Goal: Find specific page/section: Find specific page/section

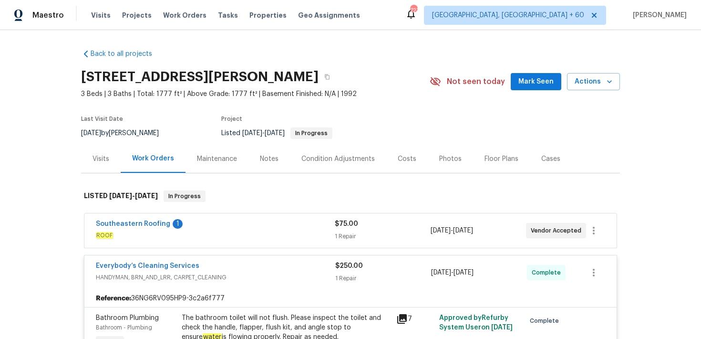
click at [97, 21] on div "Visits Projects Work Orders Tasks Properties Geo Assignments" at bounding box center [231, 15] width 281 height 19
click at [103, 15] on span "Visits" at bounding box center [101, 15] width 20 height 10
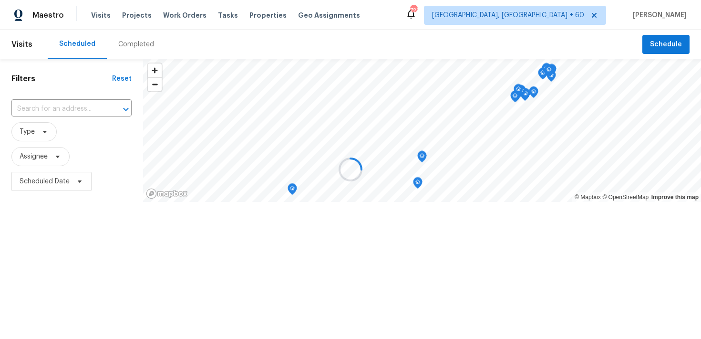
click at [119, 39] on div at bounding box center [350, 169] width 701 height 339
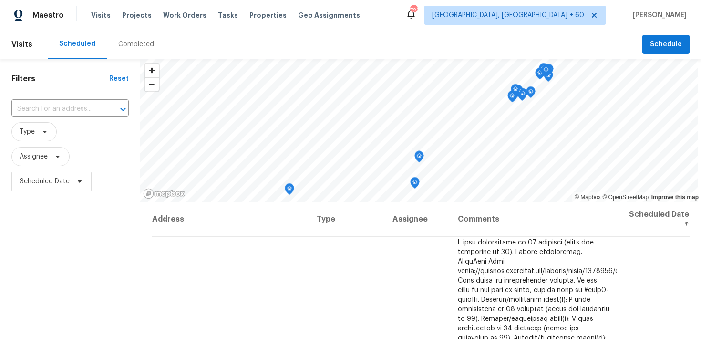
click at [129, 46] on div "Completed" at bounding box center [136, 45] width 36 height 10
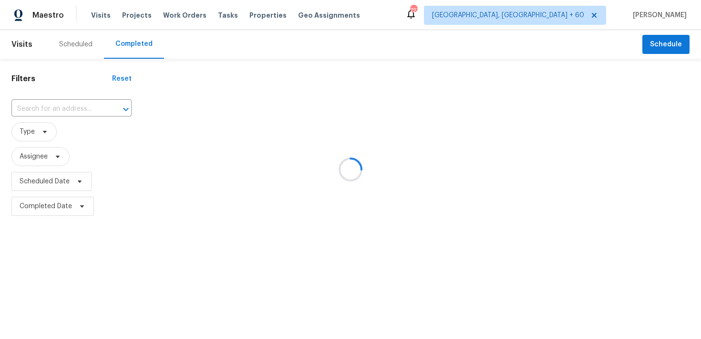
click at [64, 107] on div at bounding box center [350, 169] width 701 height 339
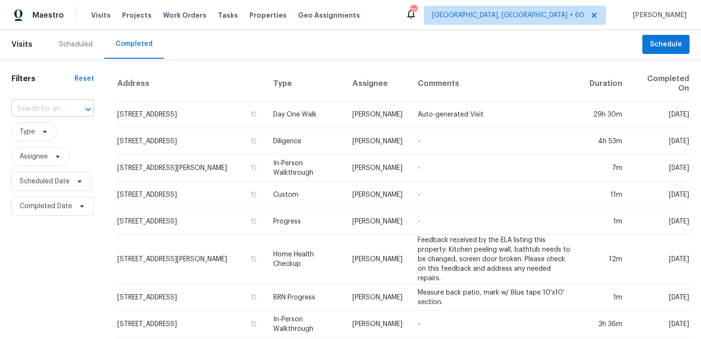
click at [49, 108] on input "text" at bounding box center [39, 109] width 56 height 15
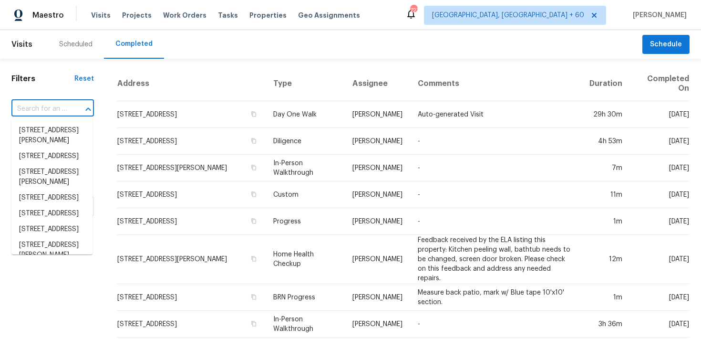
paste input "[PERSON_NAME](0.5kg),yellow(1.5kg) thuluga(orange) samanthi(0.5kg) red rose(1kg)"
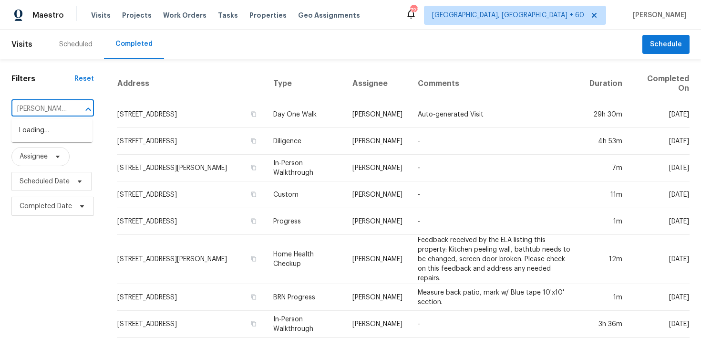
scroll to position [0, 211]
type input "[PERSON_NAME](0.5kg),yellow(1.5kg) thuluga(orange) samanthi(0.5kg) red rose(1kg)"
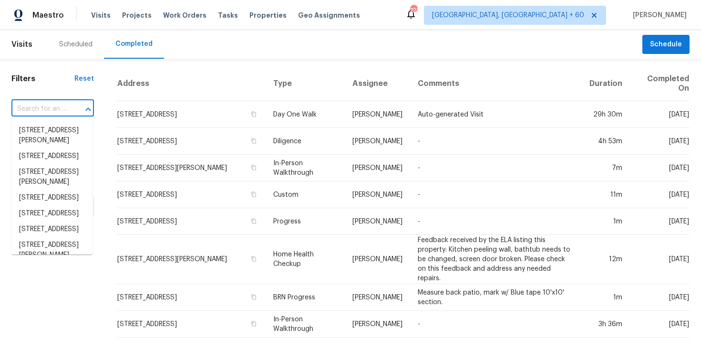
scroll to position [0, 0]
paste input "[STREET_ADDRESS][PERSON_NAME]"
type input "[STREET_ADDRESS][PERSON_NAME]"
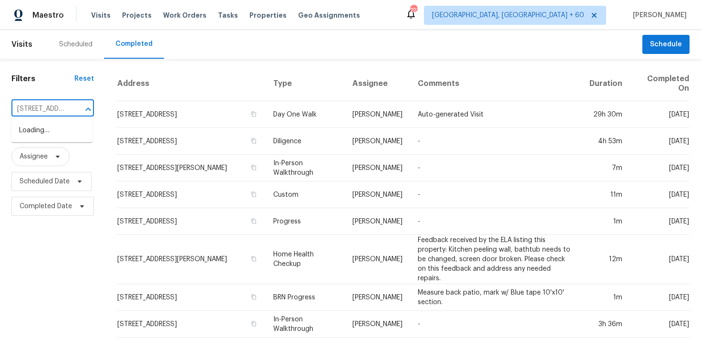
scroll to position [0, 79]
click at [34, 131] on li "[STREET_ADDRESS]" at bounding box center [51, 131] width 81 height 16
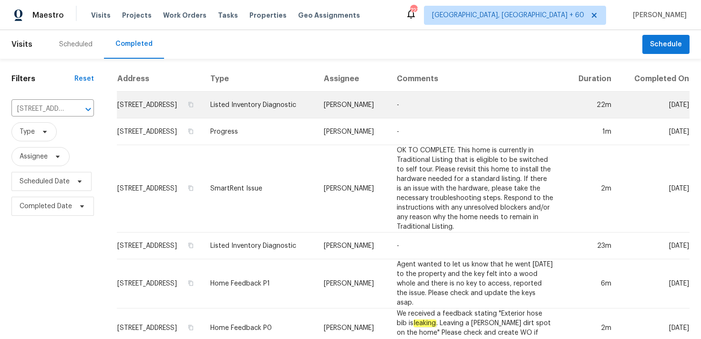
click at [260, 114] on td "Listed Inventory Diagnostic" at bounding box center [260, 105] width 114 height 27
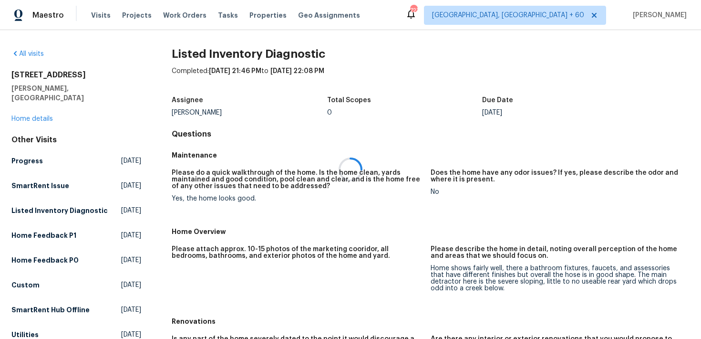
click at [33, 110] on div at bounding box center [350, 169] width 701 height 339
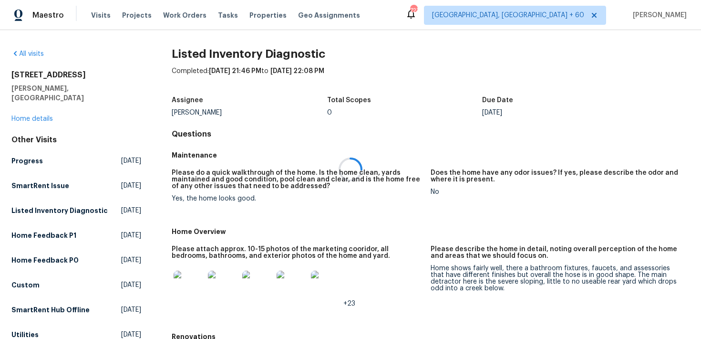
click at [21, 110] on div at bounding box center [350, 169] width 701 height 339
click at [25, 115] on link "Home details" at bounding box center [32, 118] width 42 height 7
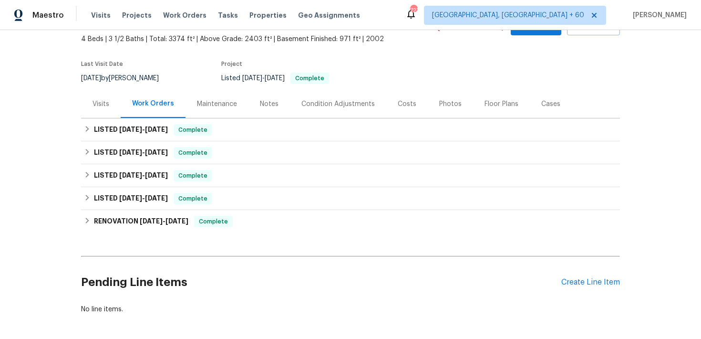
scroll to position [62, 0]
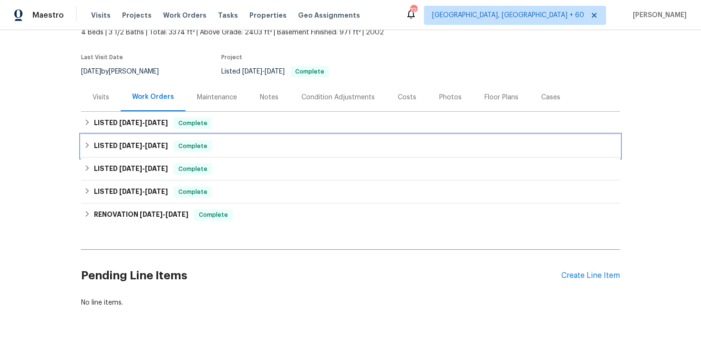
click at [267, 137] on div "LISTED [DATE] - [DATE] Complete" at bounding box center [350, 146] width 539 height 23
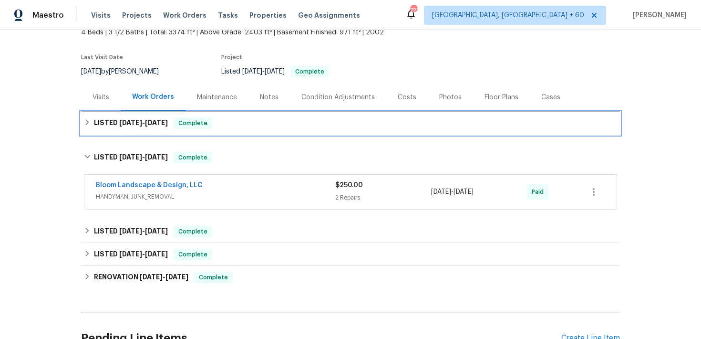
click at [288, 123] on div "LISTED [DATE] - [DATE] Complete" at bounding box center [351, 122] width 534 height 11
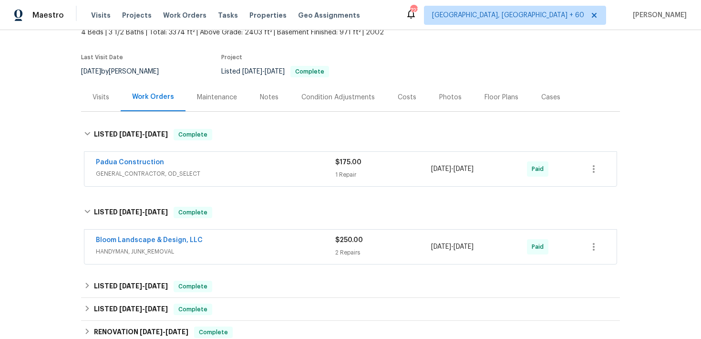
click at [351, 174] on div "1 Repair" at bounding box center [383, 175] width 96 height 10
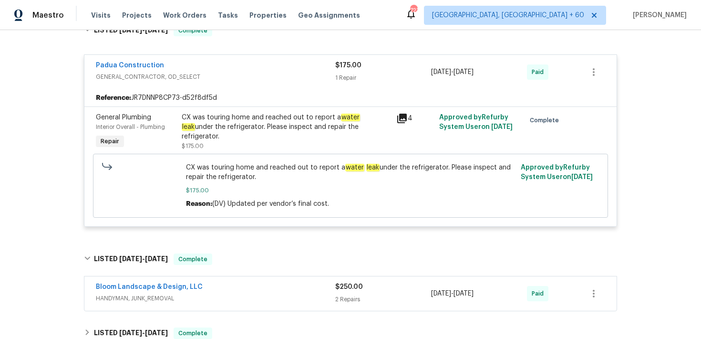
scroll to position [177, 0]
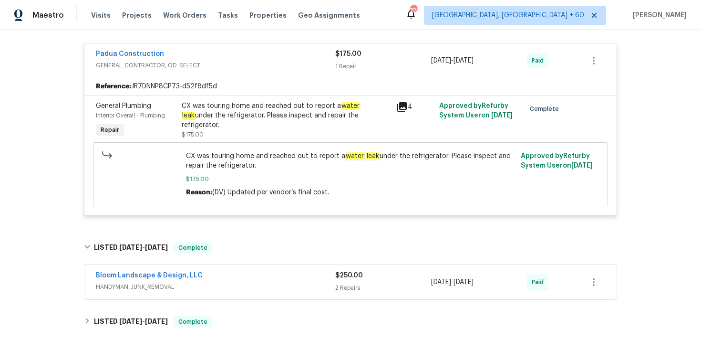
click at [347, 287] on div "2 Repairs" at bounding box center [383, 288] width 96 height 10
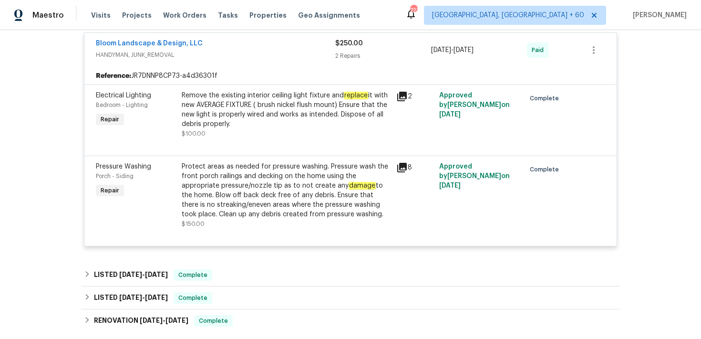
scroll to position [438, 0]
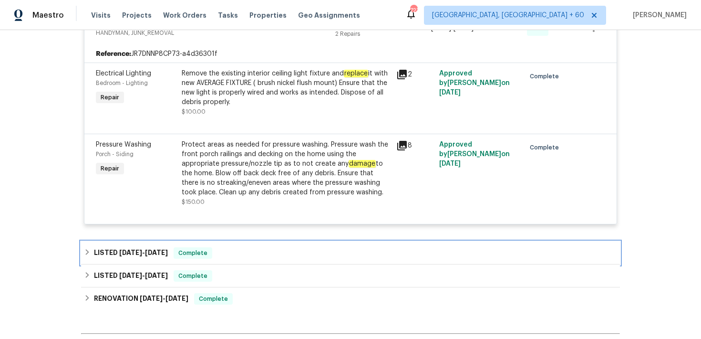
click at [273, 257] on div "LISTED [DATE] - [DATE] Complete" at bounding box center [351, 252] width 534 height 11
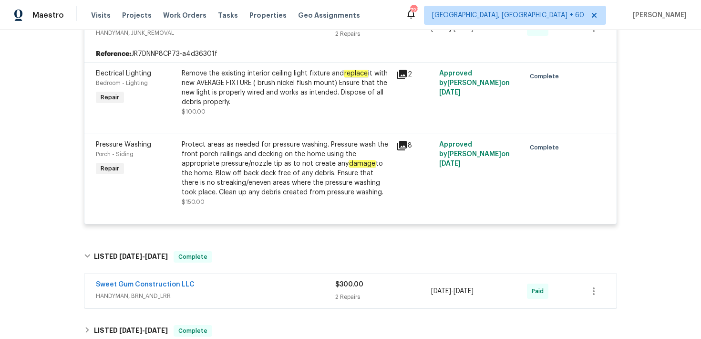
click at [334, 288] on div "Sweet Gum Construction LLC" at bounding box center [216, 285] width 240 height 11
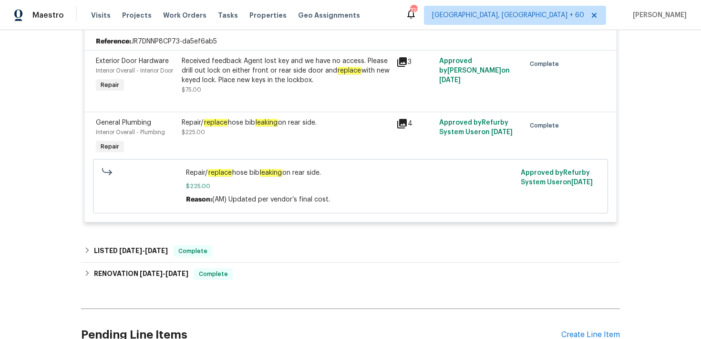
scroll to position [728, 0]
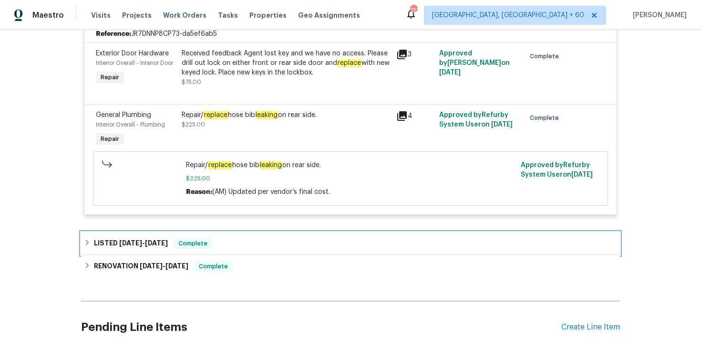
click at [268, 252] on div "LISTED [DATE] - [DATE] Complete" at bounding box center [350, 243] width 539 height 23
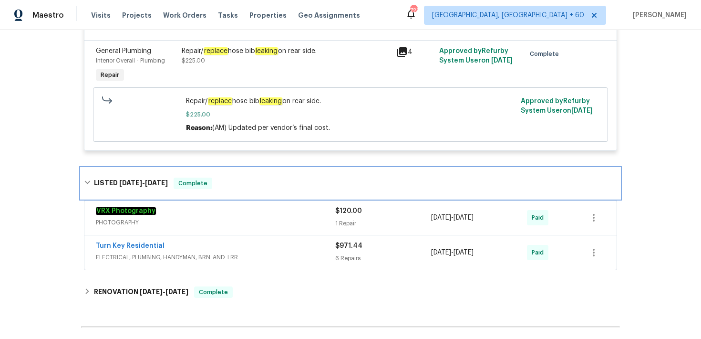
scroll to position [797, 0]
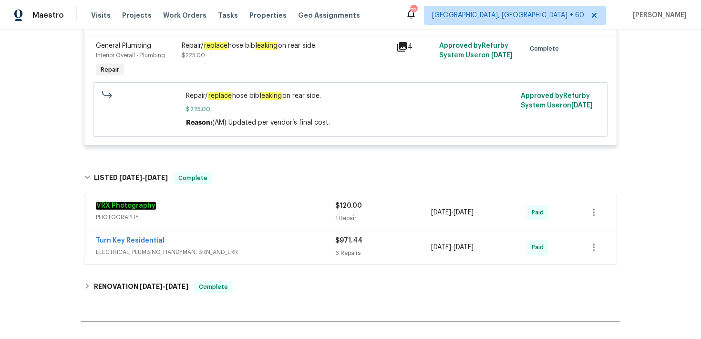
click at [351, 249] on div "$971.44 6 Repairs" at bounding box center [383, 247] width 96 height 23
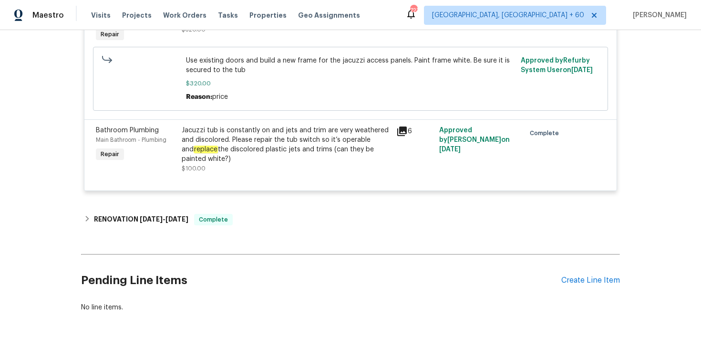
scroll to position [1511, 0]
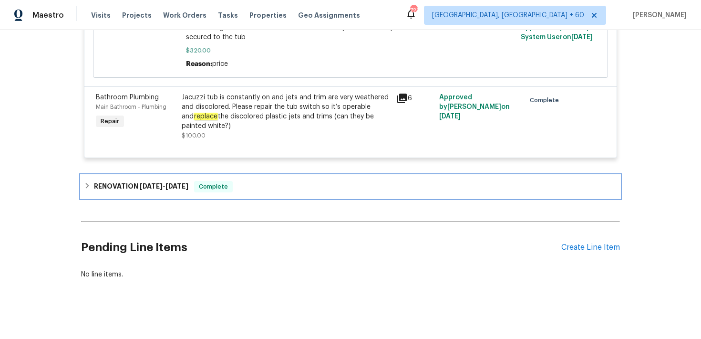
click at [264, 184] on div "RENOVATION [DATE] - [DATE] Complete" at bounding box center [351, 186] width 534 height 11
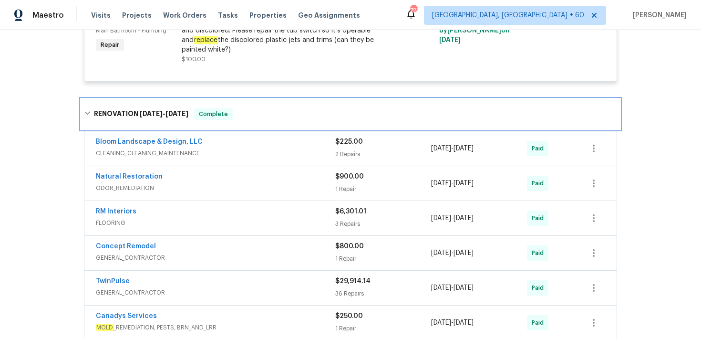
scroll to position [1593, 0]
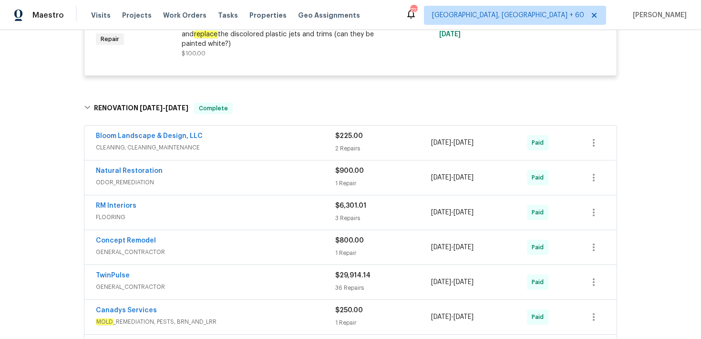
click at [355, 144] on div "2 Repairs" at bounding box center [383, 149] width 96 height 10
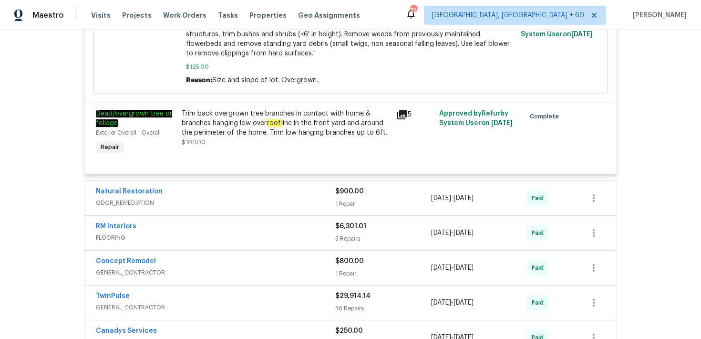
scroll to position [1900, 0]
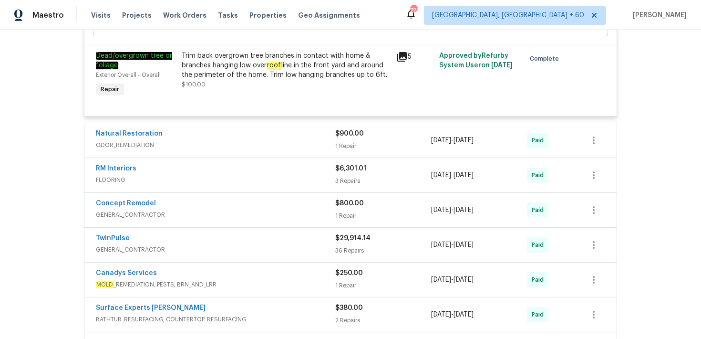
click at [354, 146] on div "1 Repair" at bounding box center [383, 146] width 96 height 10
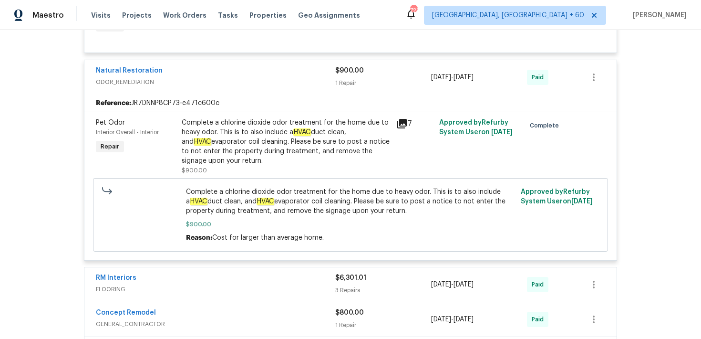
scroll to position [2034, 0]
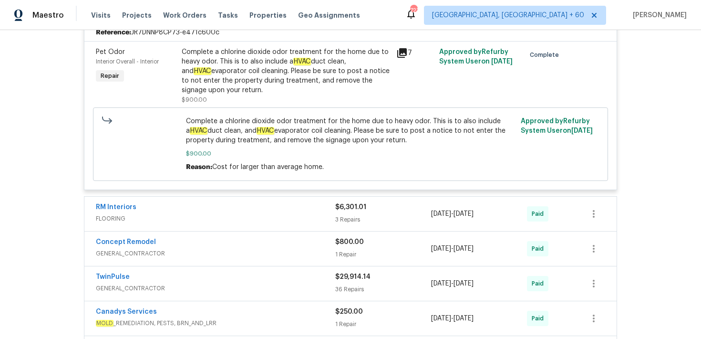
click at [343, 219] on div "3 Repairs" at bounding box center [383, 220] width 96 height 10
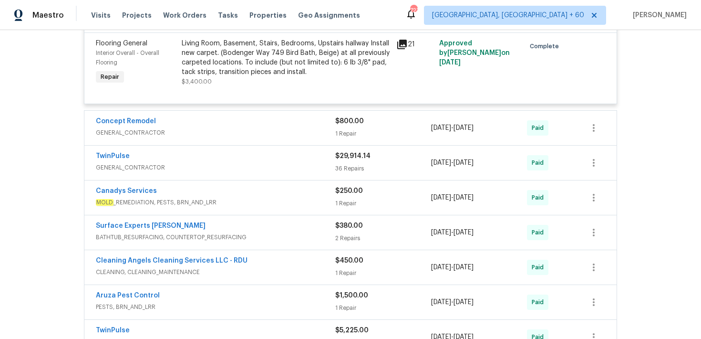
scroll to position [2448, 0]
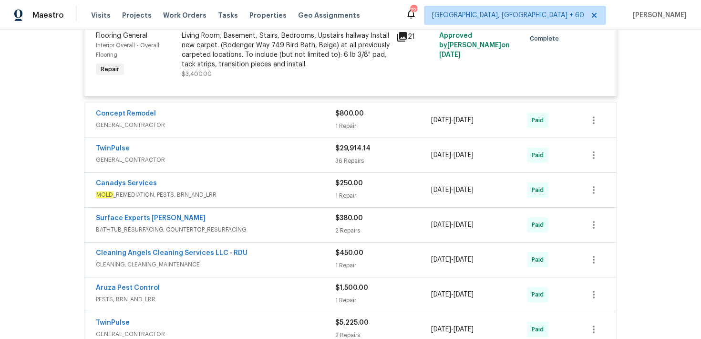
click at [346, 124] on div "1 Repair" at bounding box center [383, 126] width 96 height 10
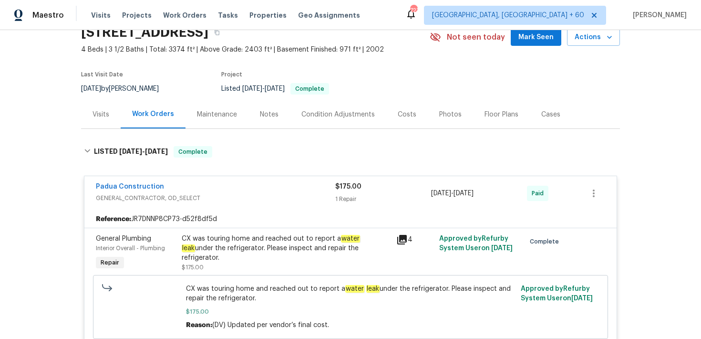
scroll to position [0, 0]
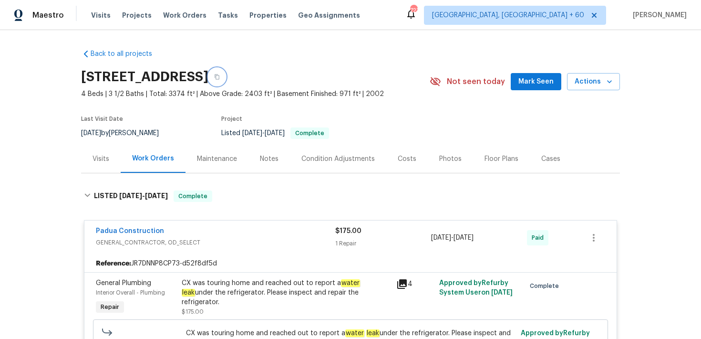
click at [226, 82] on button "button" at bounding box center [217, 76] width 17 height 17
